Goal: Navigation & Orientation: Find specific page/section

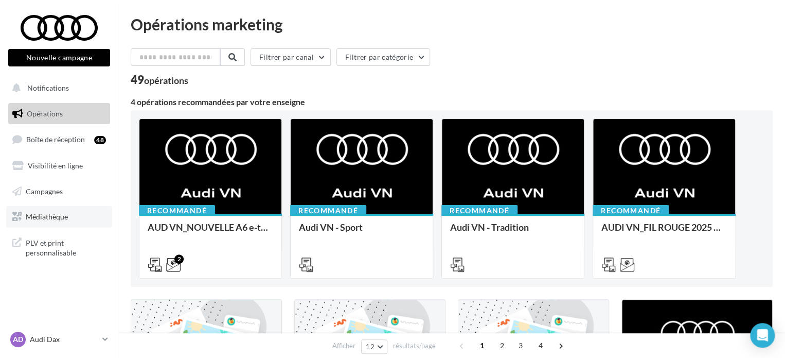
click at [46, 216] on span "Médiathèque" at bounding box center [47, 216] width 42 height 9
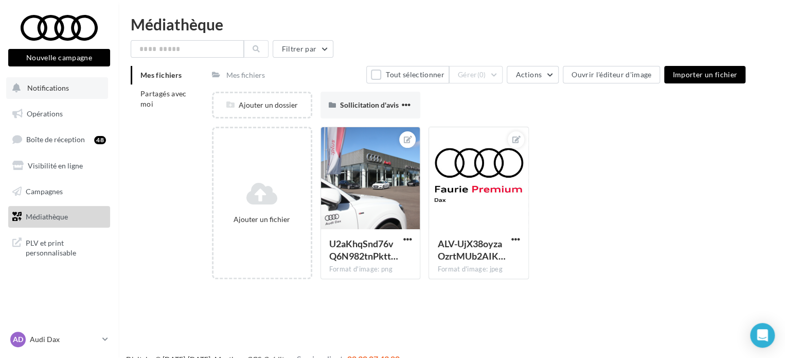
click at [36, 93] on button "Notifications" at bounding box center [57, 88] width 102 height 22
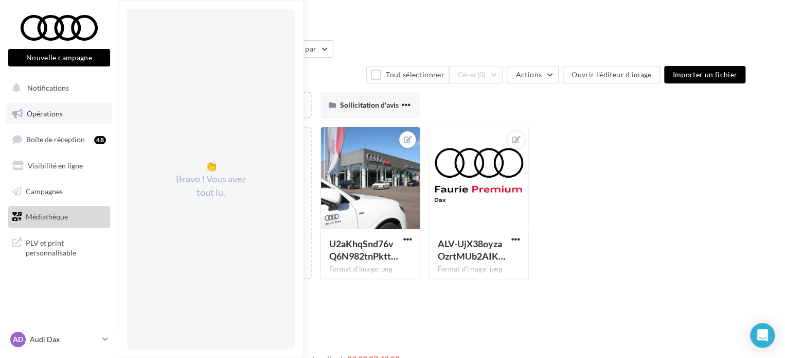
click at [31, 117] on span "Opérations" at bounding box center [45, 113] width 36 height 9
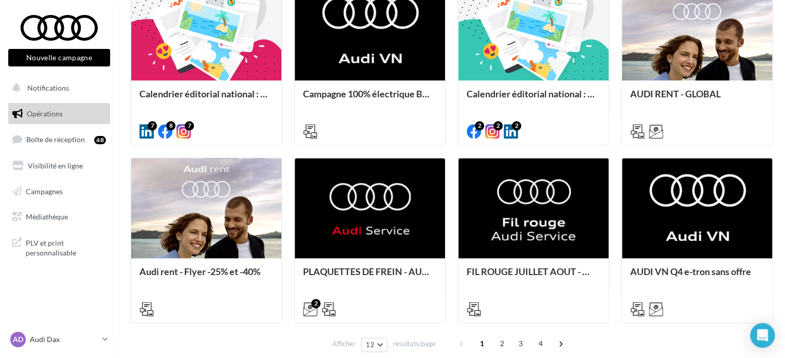
scroll to position [547, 0]
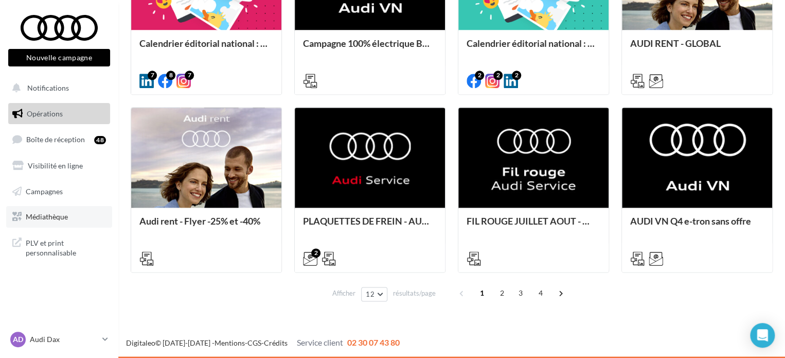
click at [29, 216] on span "Médiathèque" at bounding box center [47, 216] width 42 height 9
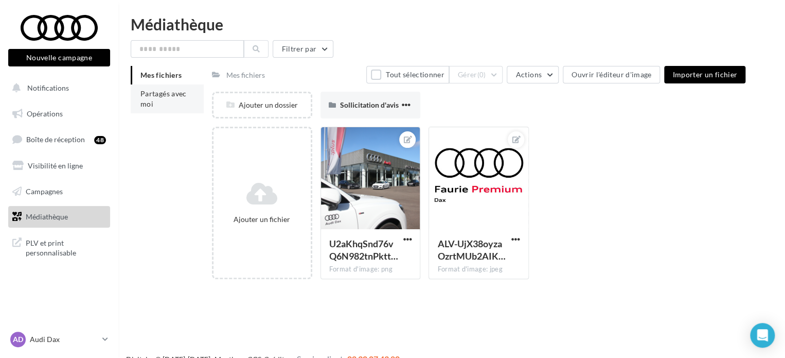
click at [161, 106] on li "Partagés avec moi" at bounding box center [167, 98] width 73 height 29
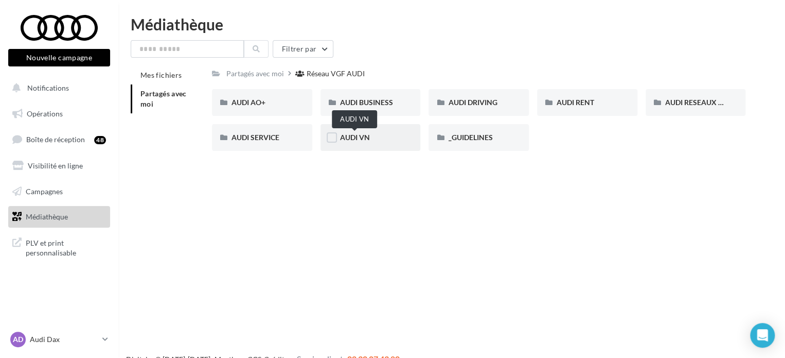
click at [355, 137] on span "AUDI VN" at bounding box center [355, 137] width 30 height 9
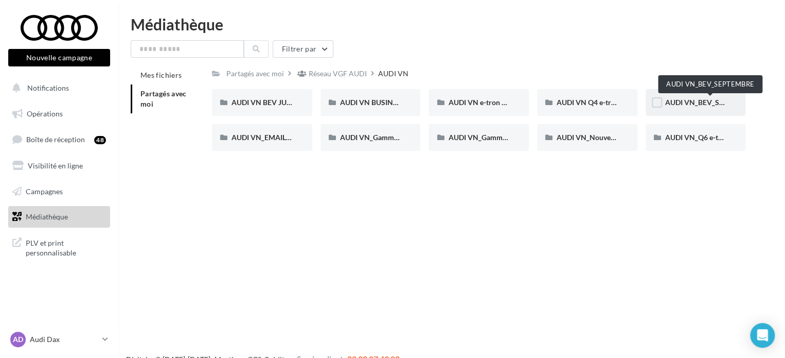
click at [700, 104] on span "AUDI VN_BEV_SEPTEMBRE" at bounding box center [710, 102] width 91 height 9
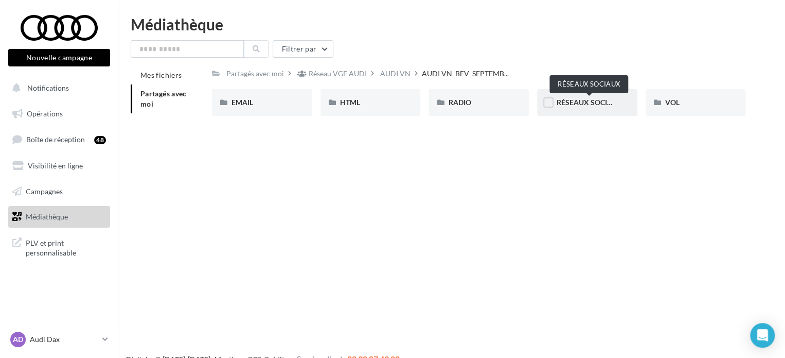
click at [578, 98] on span "RÉSEAUX SOCIAUX" at bounding box center [590, 102] width 66 height 9
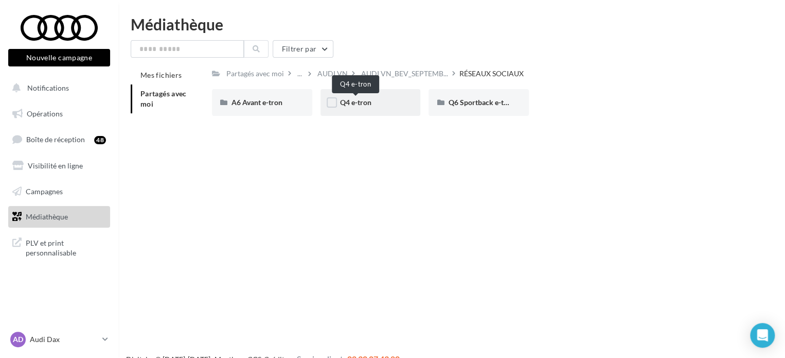
click at [360, 103] on span "Q4 e-tron" at bounding box center [355, 102] width 31 height 9
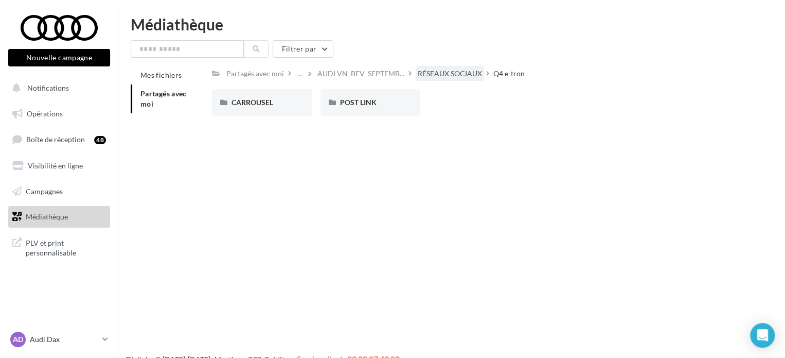
click at [451, 76] on div "RÉSEAUX SOCIAUX" at bounding box center [450, 73] width 64 height 10
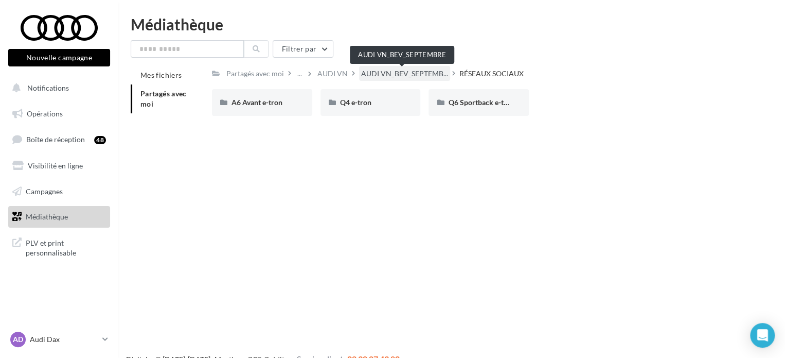
click at [396, 74] on span "AUDI VN_BEV_SEPTEMB..." at bounding box center [404, 73] width 87 height 10
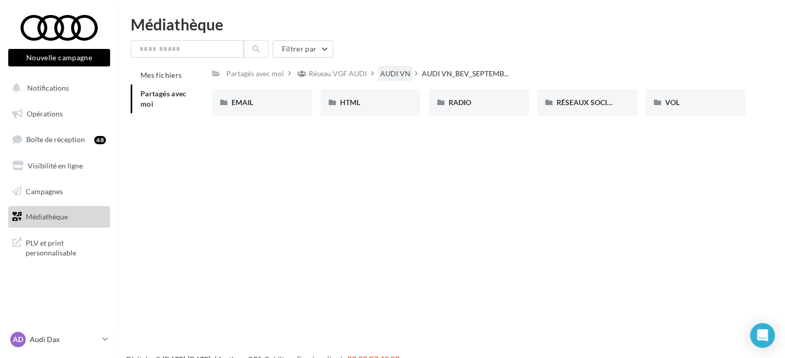
click at [401, 72] on div "AUDI VN" at bounding box center [395, 73] width 30 height 10
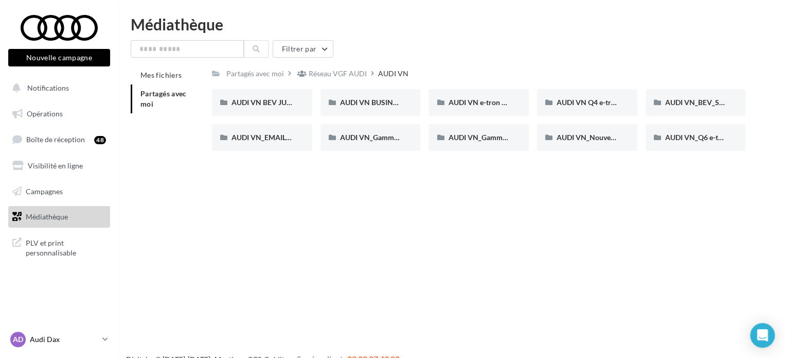
click at [43, 338] on p "Audi Dax" at bounding box center [64, 339] width 68 height 10
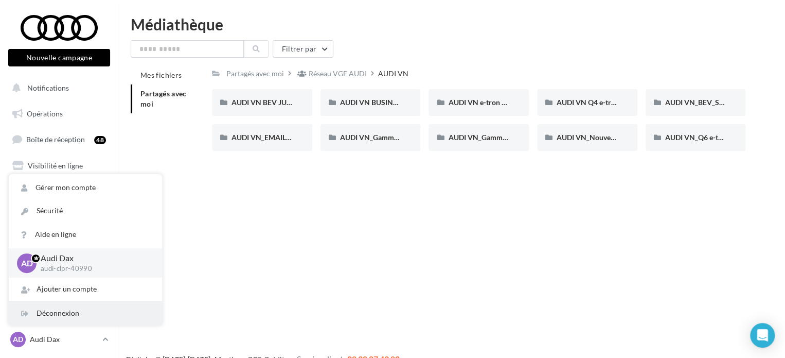
click at [60, 308] on div "Déconnexion" at bounding box center [85, 313] width 153 height 23
